Goal: Information Seeking & Learning: Find specific fact

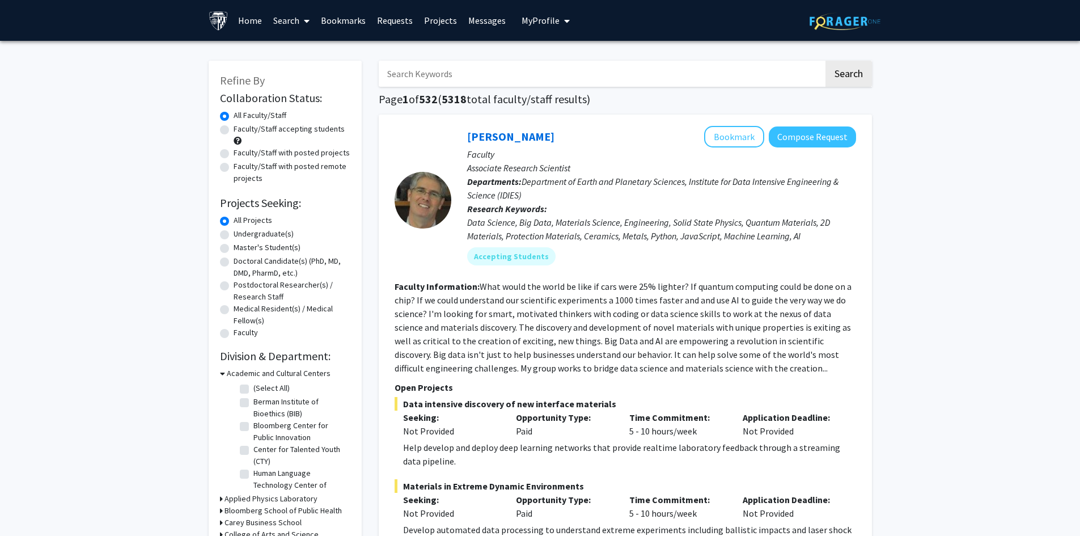
click at [465, 70] on input "Search Keywords" at bounding box center [601, 74] width 445 height 26
click at [617, 114] on div "[PERSON_NAME] Bookmark Compose Request Faculty Associate Research Scientist Dep…" at bounding box center [625, 426] width 493 height 625
click at [695, 72] on input "Search Keywords" at bounding box center [601, 74] width 445 height 26
click at [825, 61] on button "Search" at bounding box center [848, 74] width 46 height 26
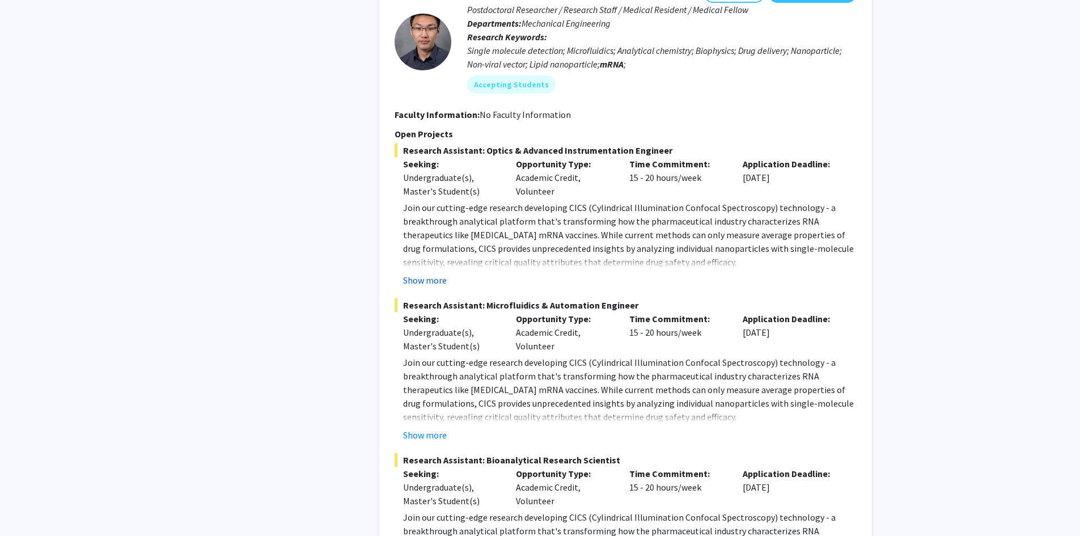
scroll to position [964, 0]
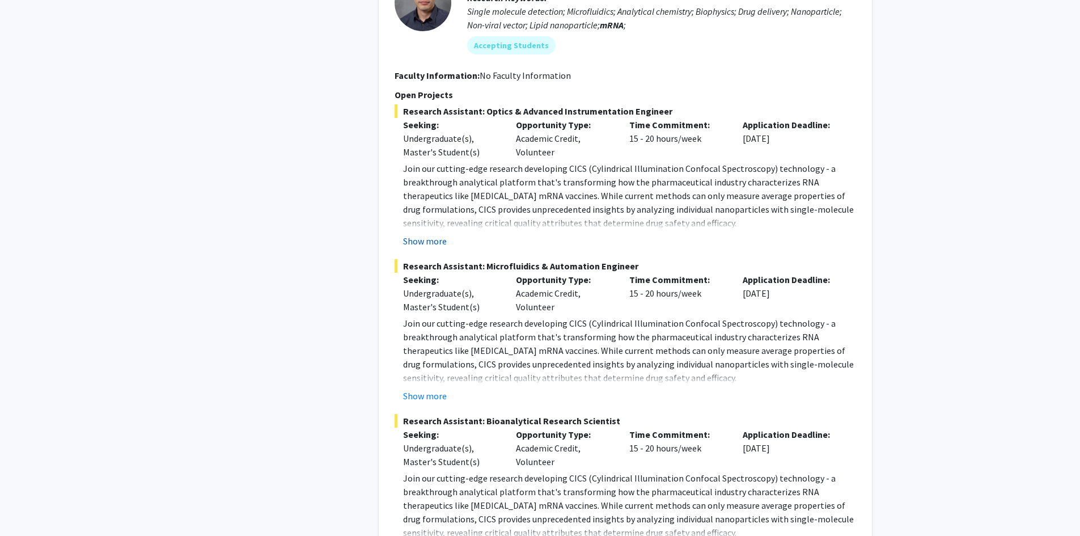
click at [433, 240] on button "Show more" at bounding box center [425, 241] width 44 height 14
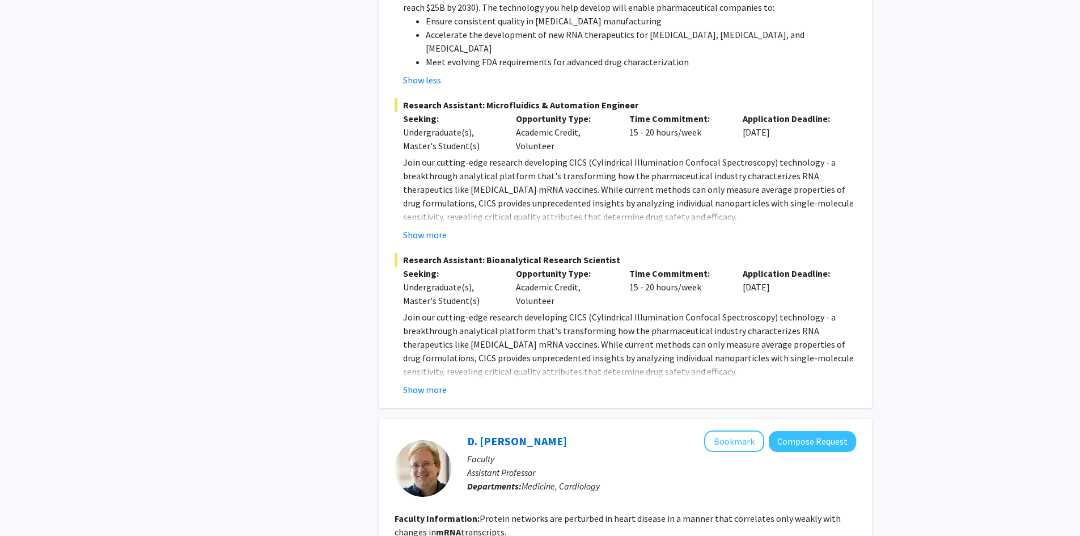
scroll to position [1474, 0]
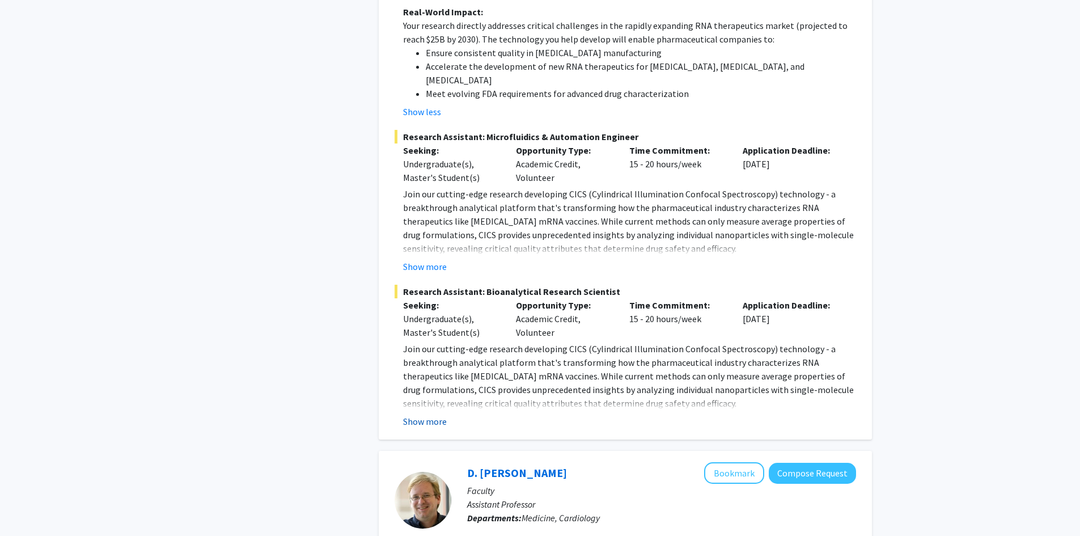
click at [440, 414] on button "Show more" at bounding box center [425, 421] width 44 height 14
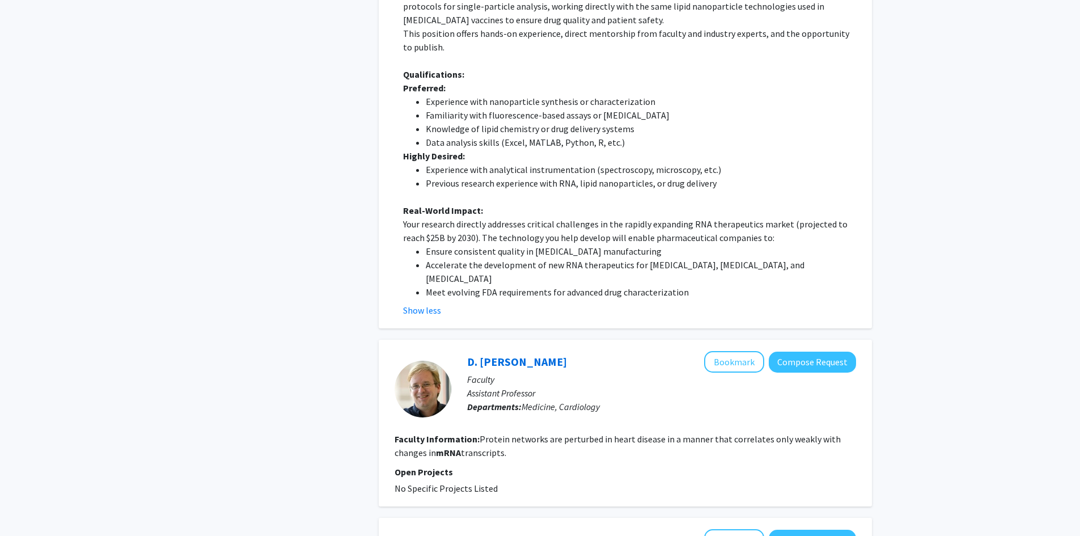
scroll to position [2040, 0]
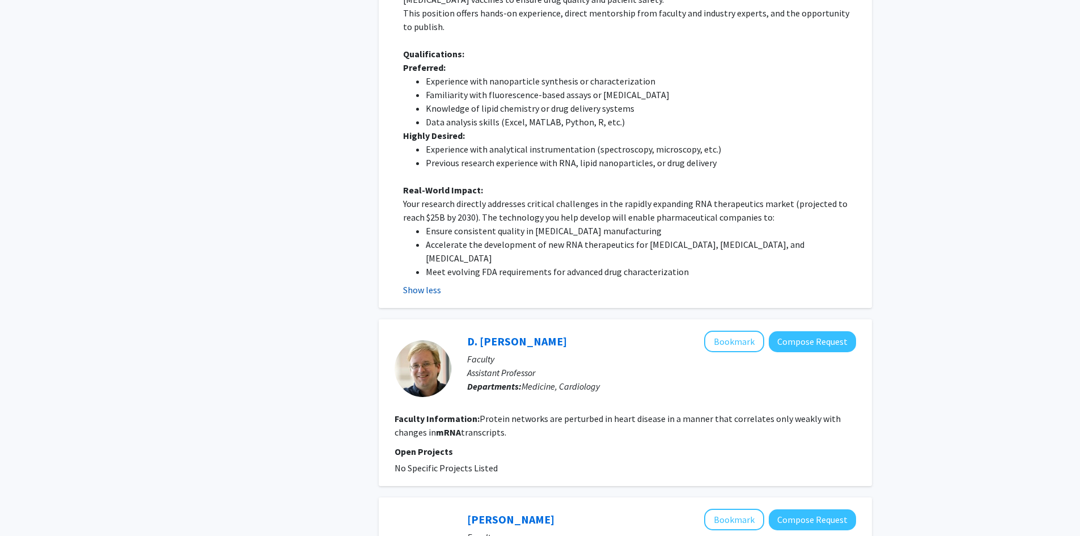
click at [428, 283] on button "Show less" at bounding box center [422, 290] width 38 height 14
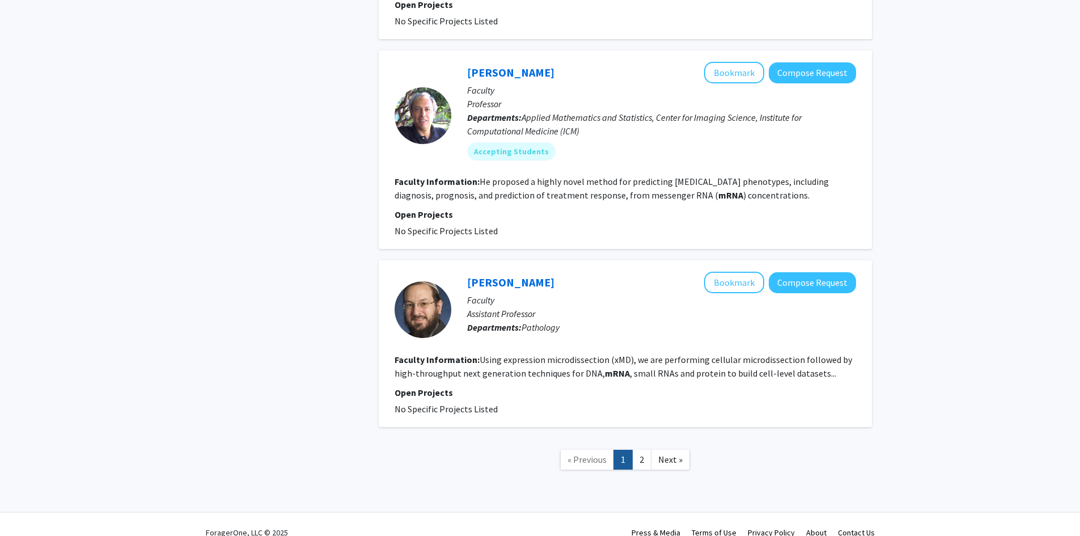
scroll to position [2537, 0]
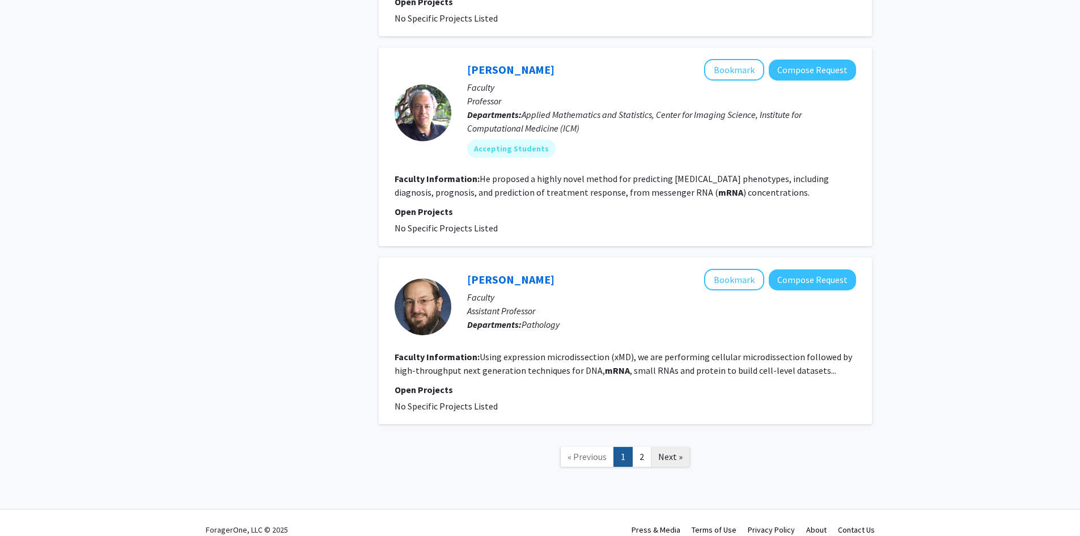
click at [671, 451] on span "Next »" at bounding box center [670, 456] width 24 height 11
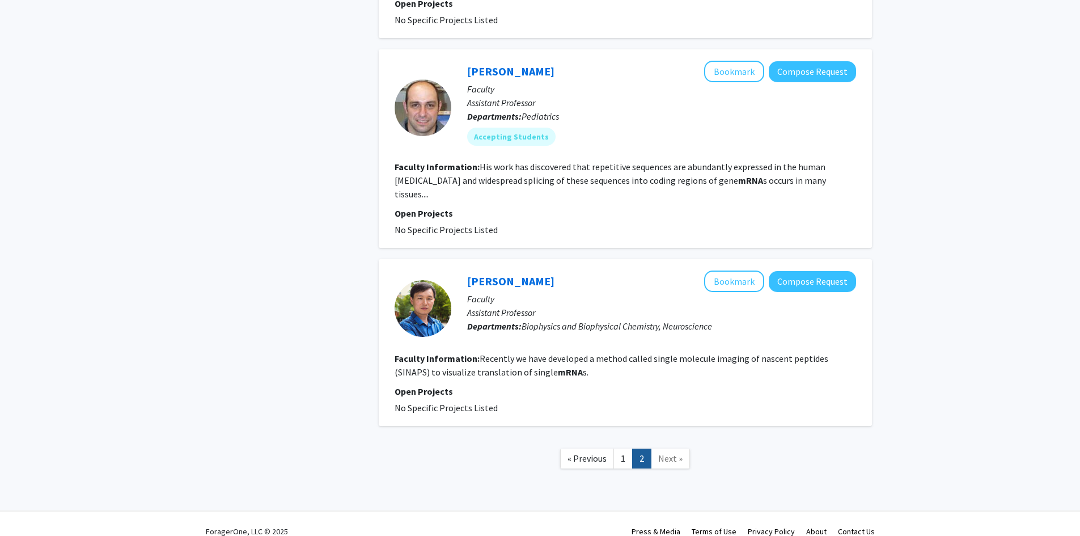
scroll to position [1111, 0]
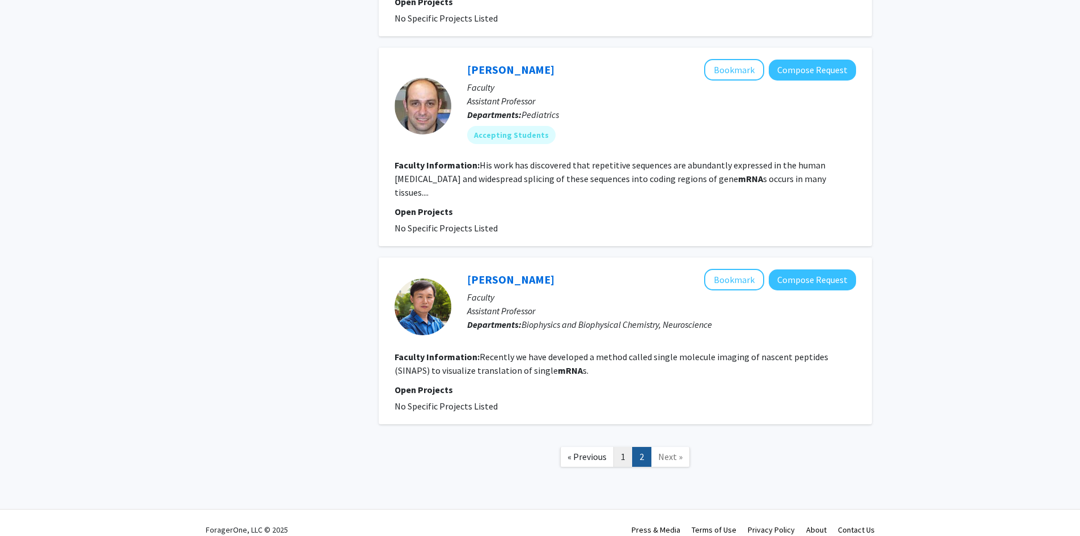
click at [623, 447] on link "1" at bounding box center [622, 457] width 19 height 20
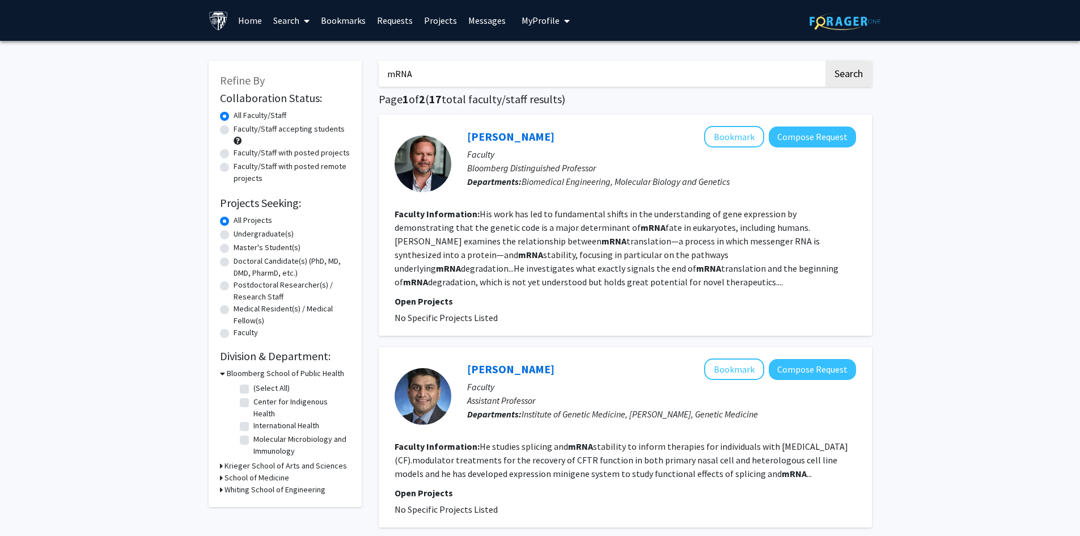
click at [596, 74] on input "mRNA" at bounding box center [601, 74] width 445 height 26
click at [825, 61] on button "Search" at bounding box center [848, 74] width 46 height 26
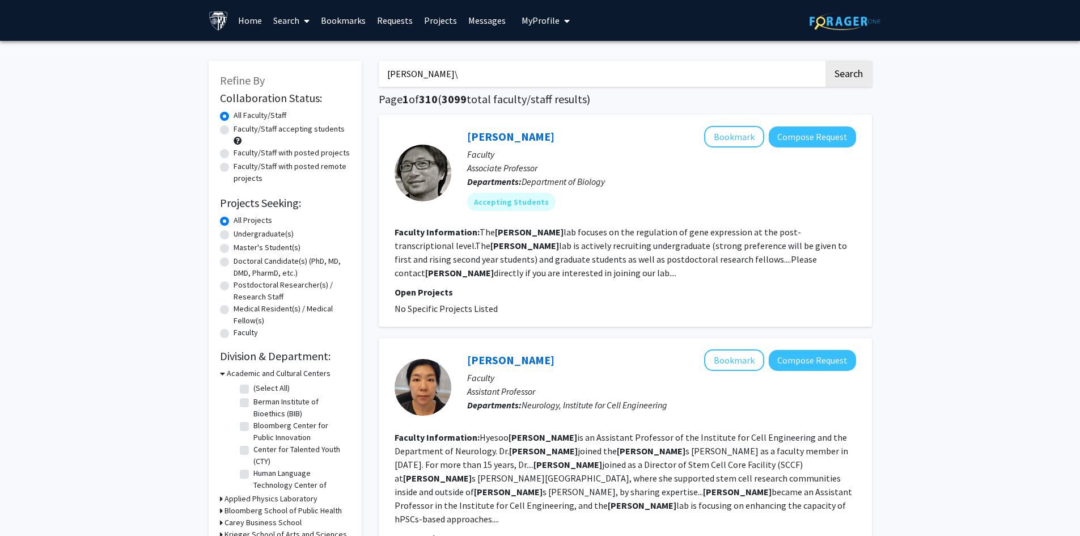
type input "[PERSON_NAME]"
drag, startPoint x: 571, startPoint y: 88, endPoint x: 513, endPoint y: 80, distance: 58.4
click at [513, 80] on input "[PERSON_NAME]" at bounding box center [601, 74] width 445 height 26
drag, startPoint x: 484, startPoint y: 78, endPoint x: 323, endPoint y: 97, distance: 162.1
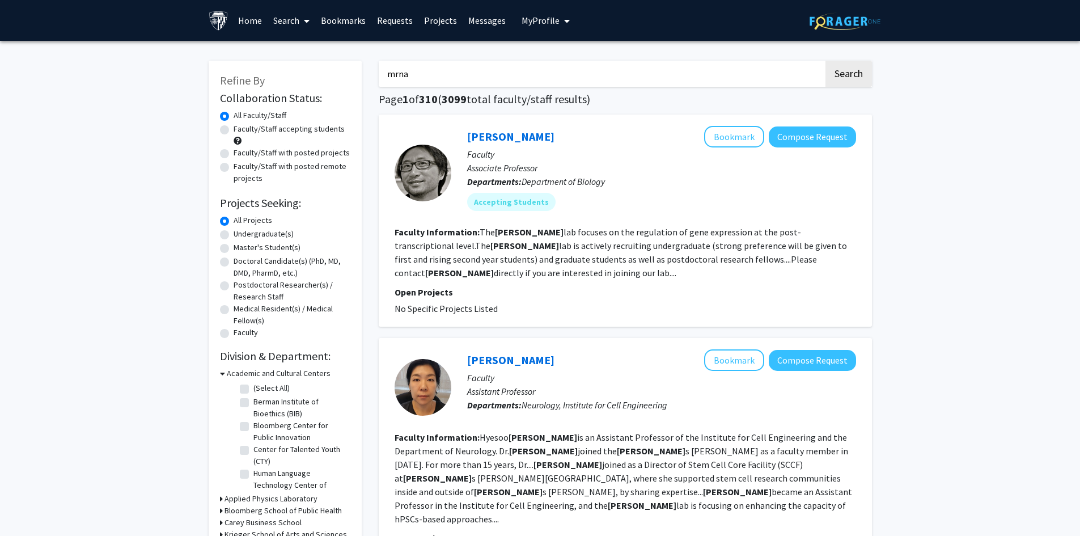
click at [825, 61] on button "Search" at bounding box center [848, 74] width 46 height 26
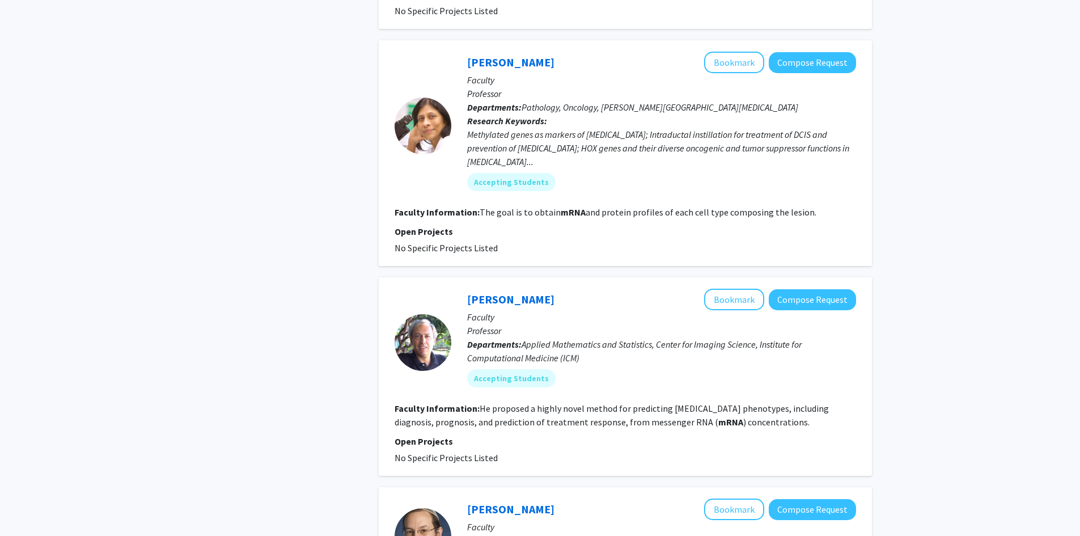
scroll to position [2170, 0]
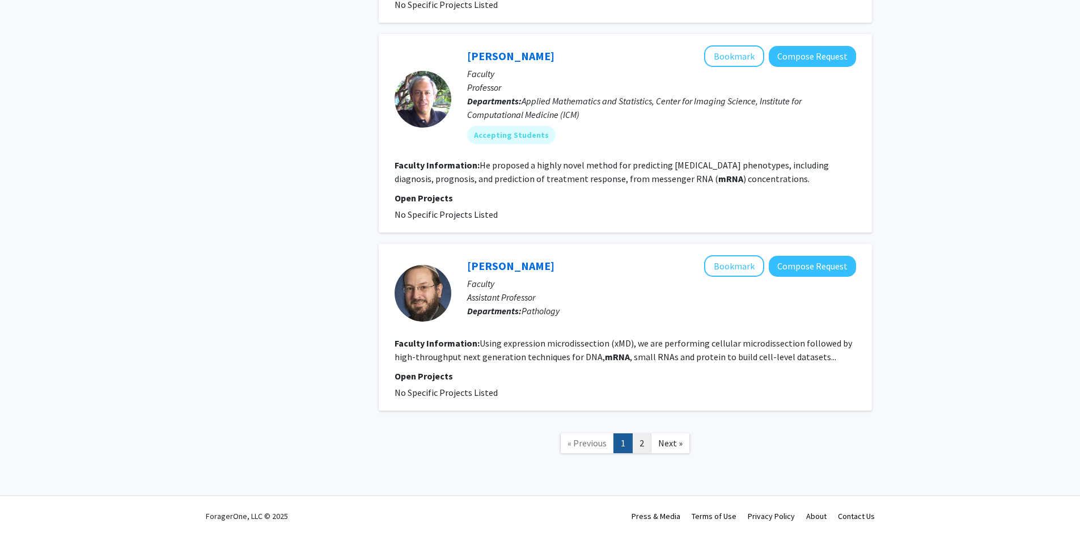
click at [644, 440] on link "2" at bounding box center [641, 443] width 19 height 20
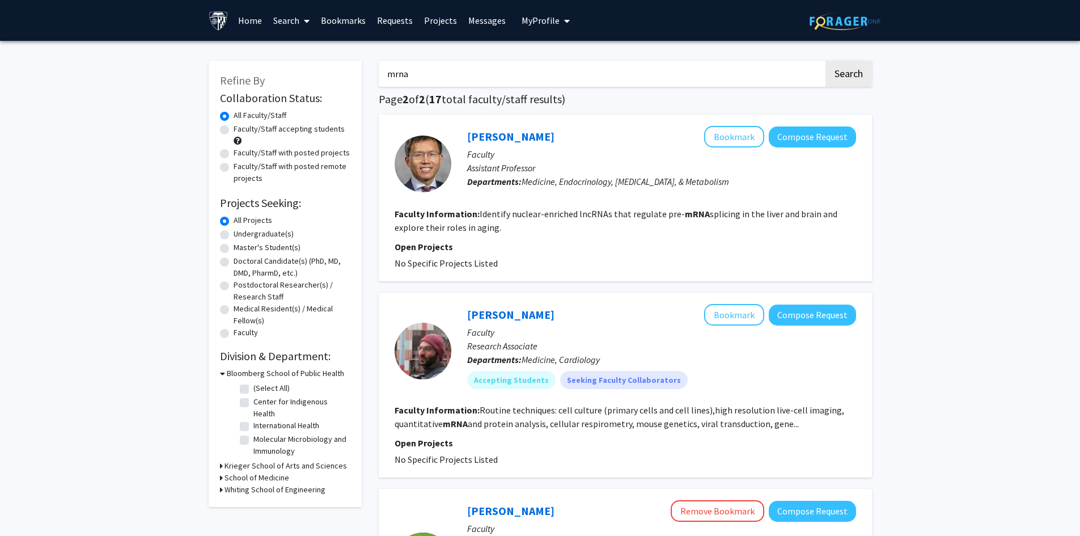
click at [613, 80] on input "mrna" at bounding box center [601, 74] width 445 height 26
type input "[PERSON_NAME]"
click at [825, 61] on button "Search" at bounding box center [848, 74] width 46 height 26
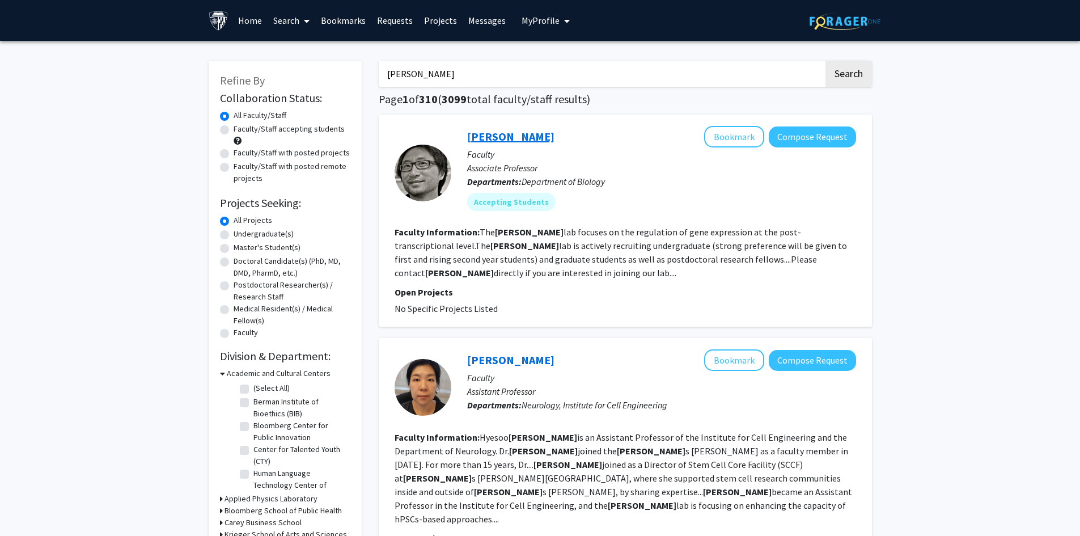
click at [502, 138] on link "[PERSON_NAME]" at bounding box center [510, 136] width 87 height 14
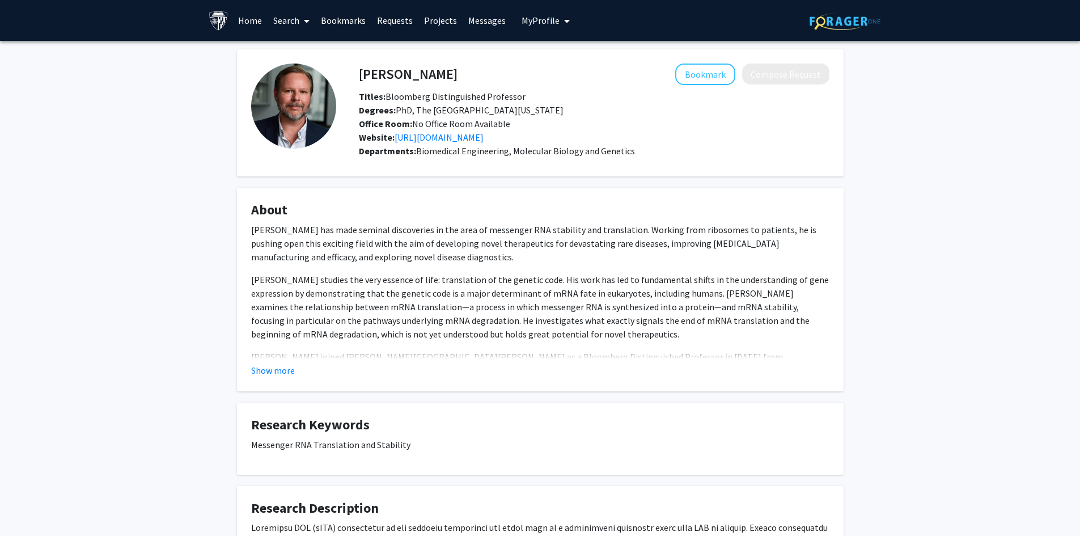
click at [266, 384] on fg-card "About Jeffery Coller has made seminal discoveries in the area of messenger RNA …" at bounding box center [540, 289] width 606 height 203
click at [272, 372] on button "Show more" at bounding box center [273, 370] width 44 height 14
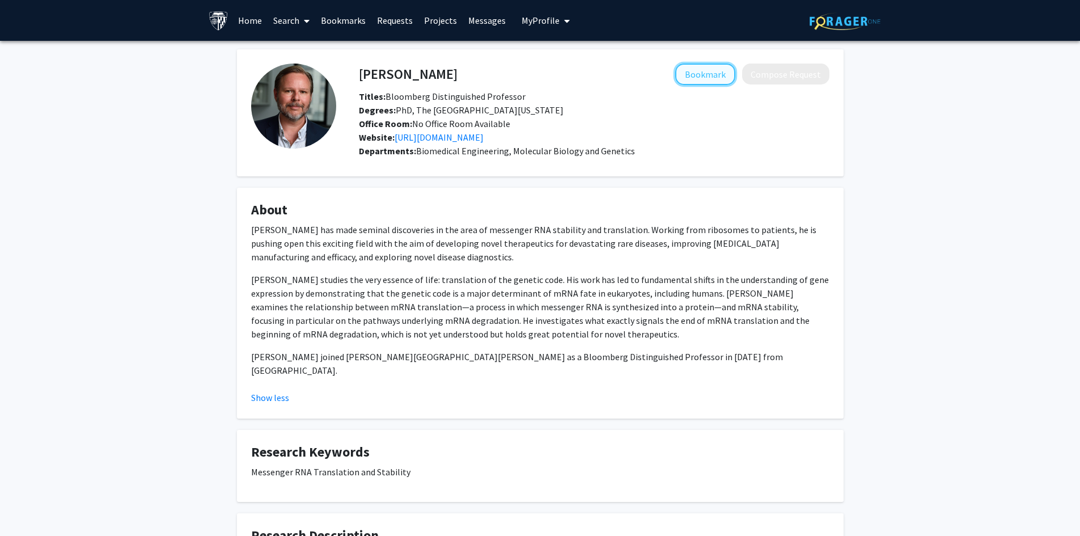
click at [709, 75] on button "Bookmark" at bounding box center [705, 74] width 60 height 22
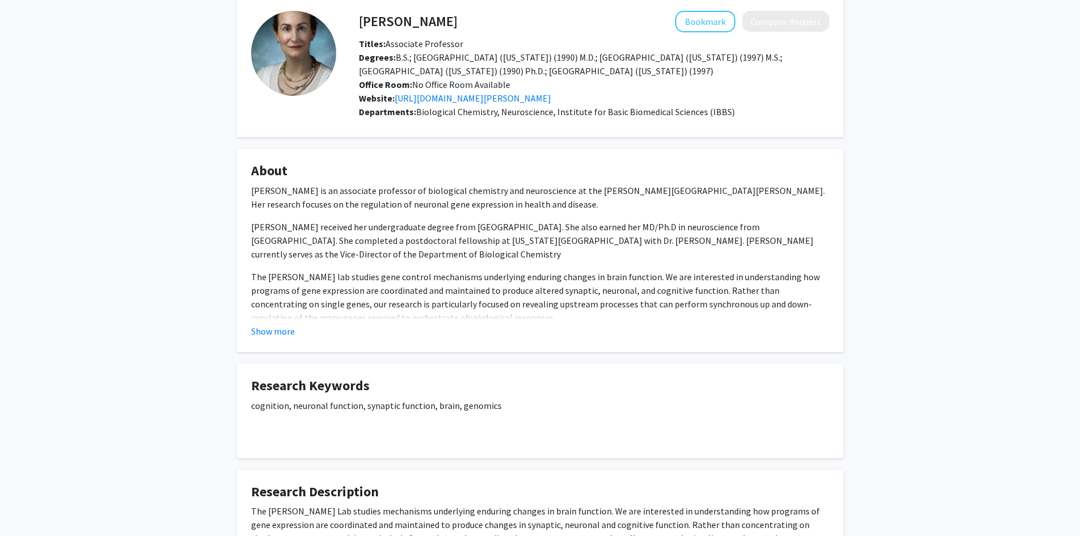
scroll to position [57, 0]
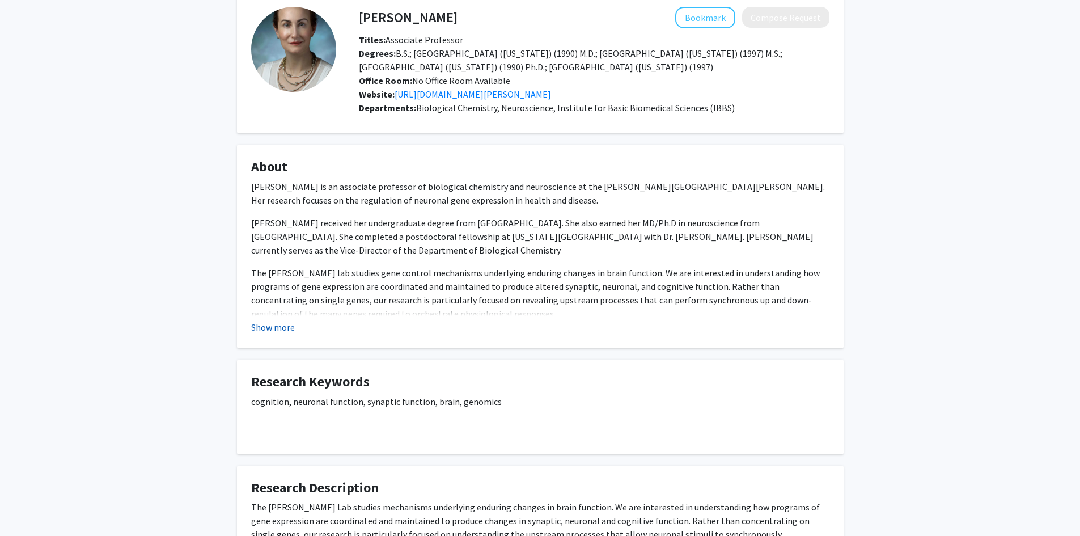
click at [281, 322] on button "Show more" at bounding box center [273, 327] width 44 height 14
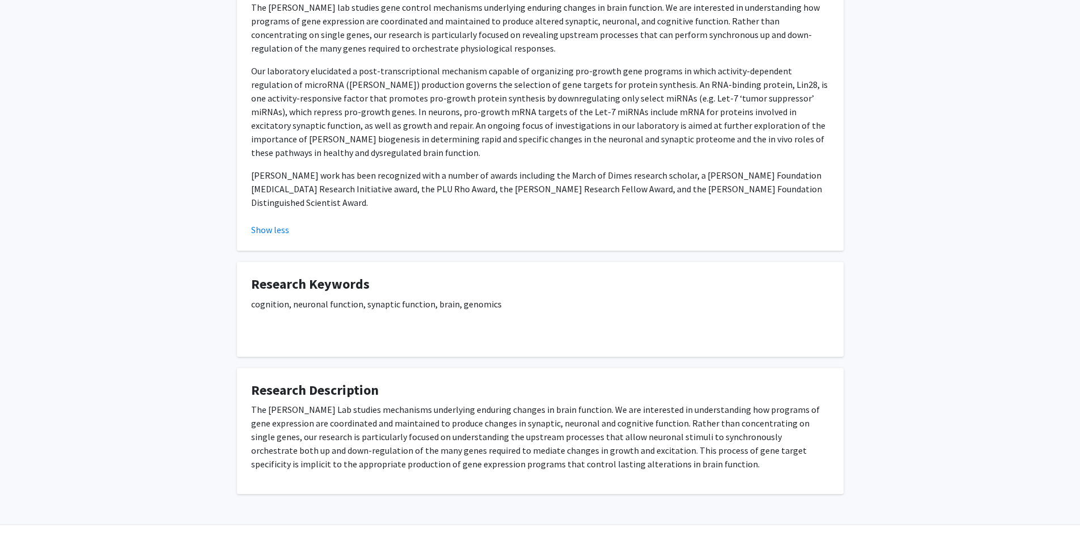
scroll to position [324, 0]
